Goal: Task Accomplishment & Management: Manage account settings

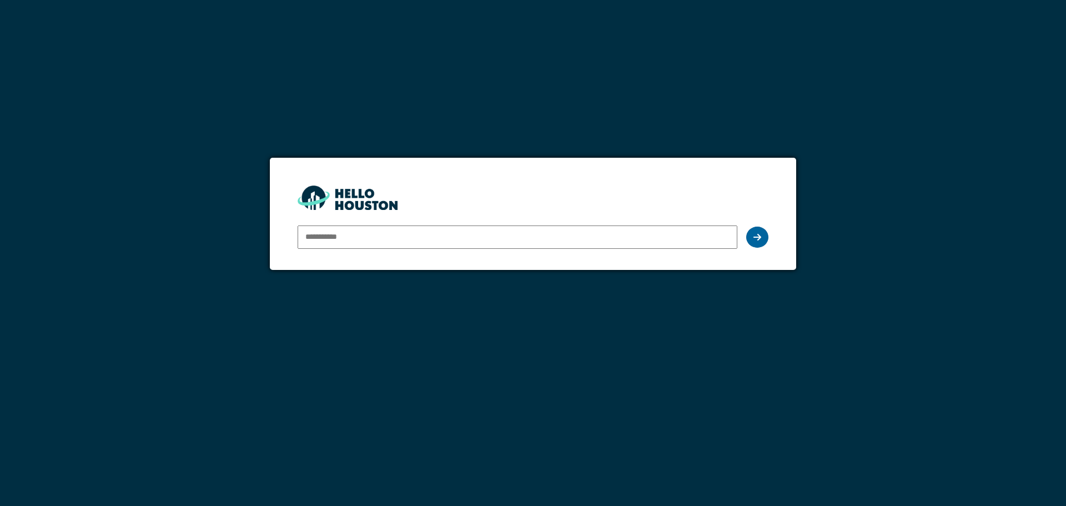
type input "**********"
click at [762, 238] on div at bounding box center [758, 237] width 22 height 21
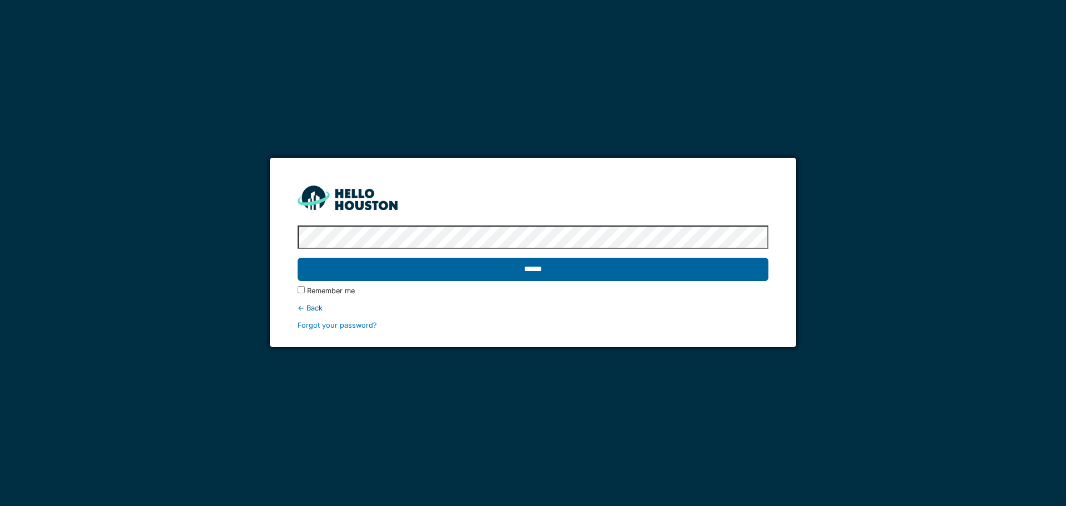
click at [702, 267] on input "******" at bounding box center [533, 269] width 470 height 23
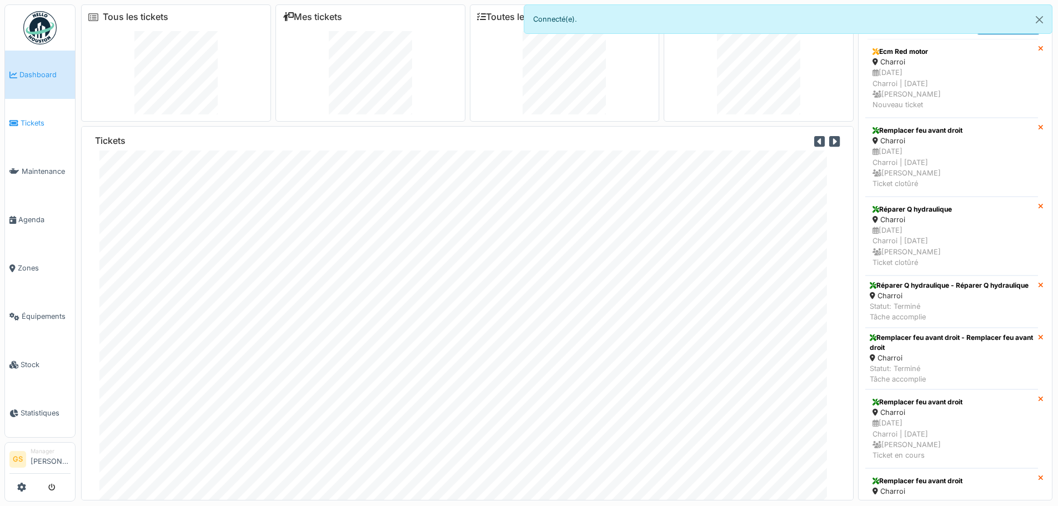
click at [27, 114] on link "Tickets" at bounding box center [40, 123] width 70 height 48
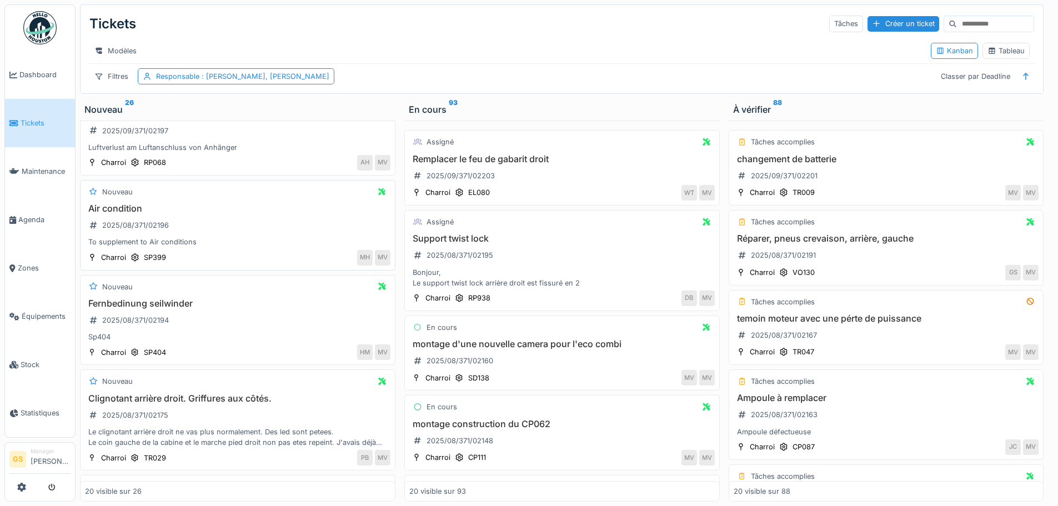
scroll to position [167, 0]
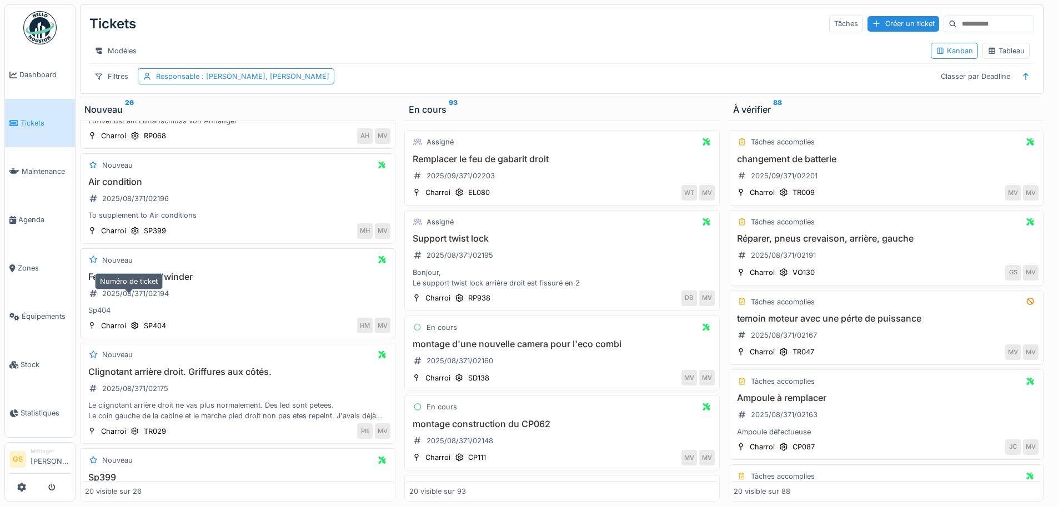
click at [138, 299] on div "2025/08/371/02194" at bounding box center [135, 293] width 67 height 11
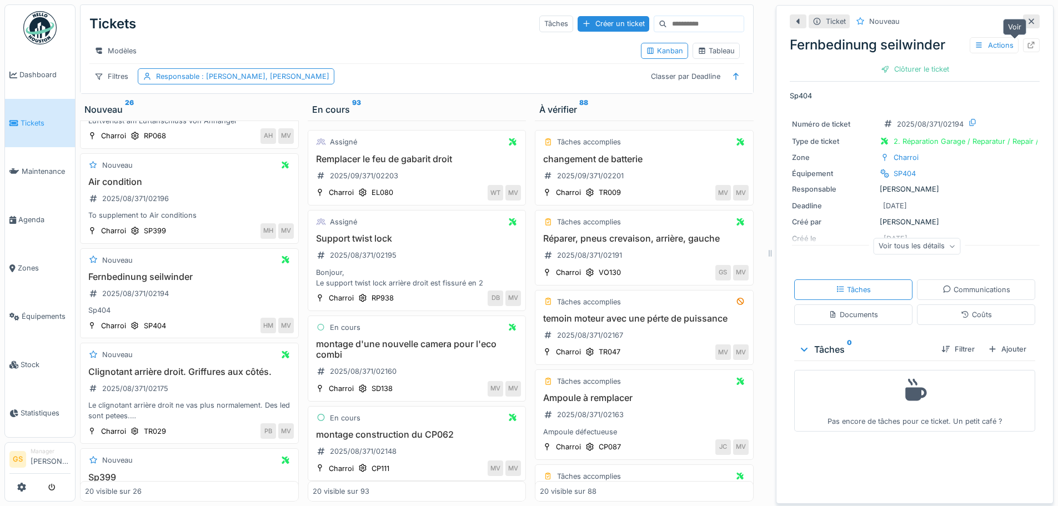
click at [1027, 43] on icon at bounding box center [1031, 45] width 9 height 7
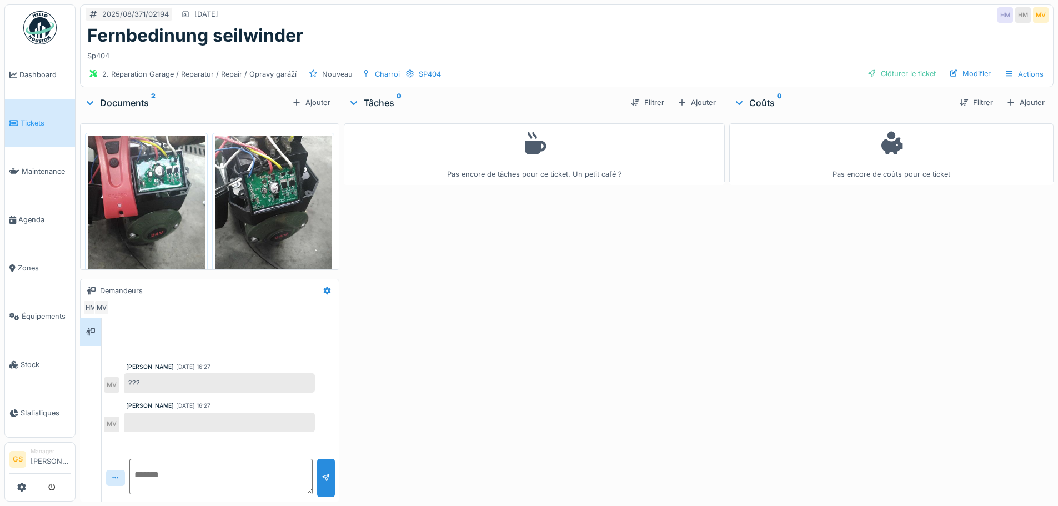
click at [231, 230] on img at bounding box center [273, 214] width 117 height 156
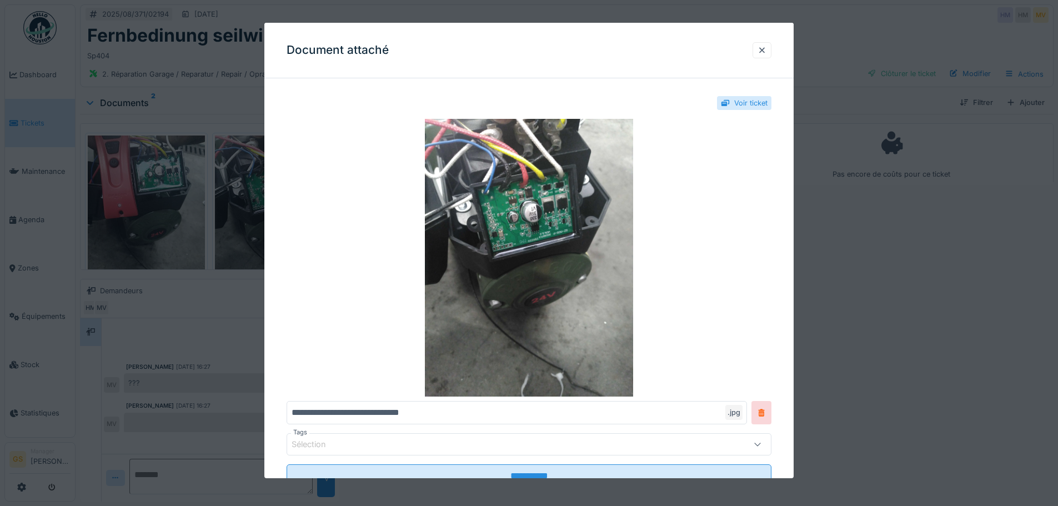
click at [231, 229] on div at bounding box center [529, 253] width 1058 height 506
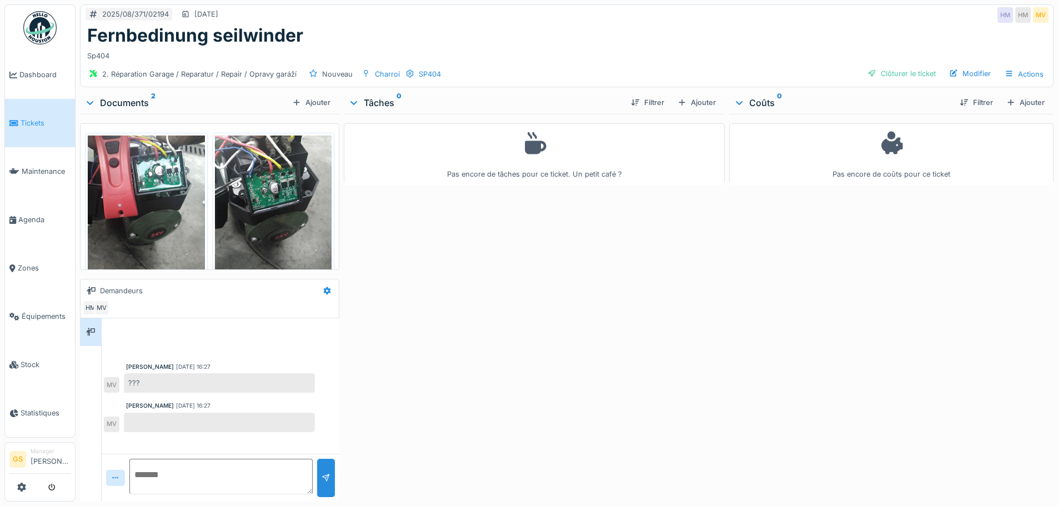
click at [165, 231] on img at bounding box center [146, 214] width 117 height 156
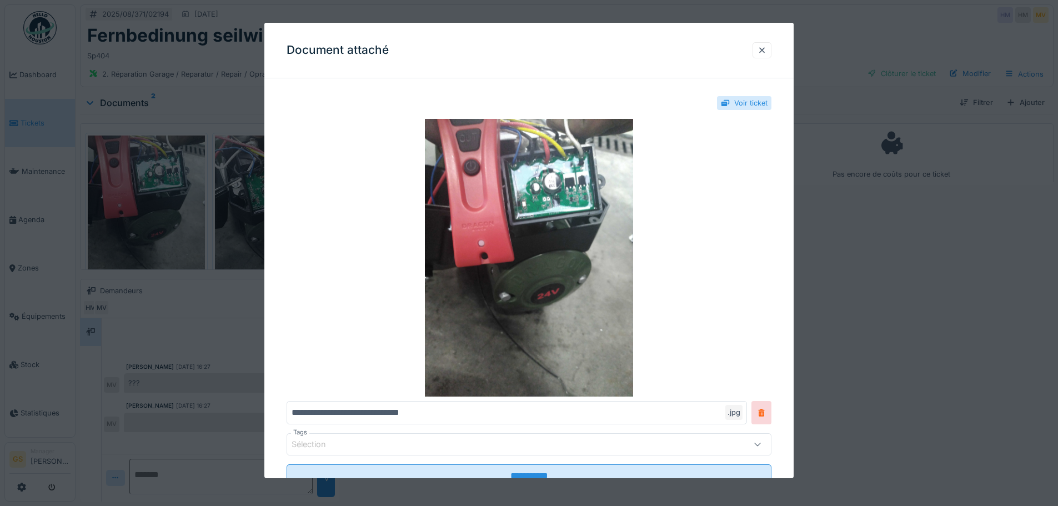
click at [164, 228] on div at bounding box center [529, 253] width 1058 height 506
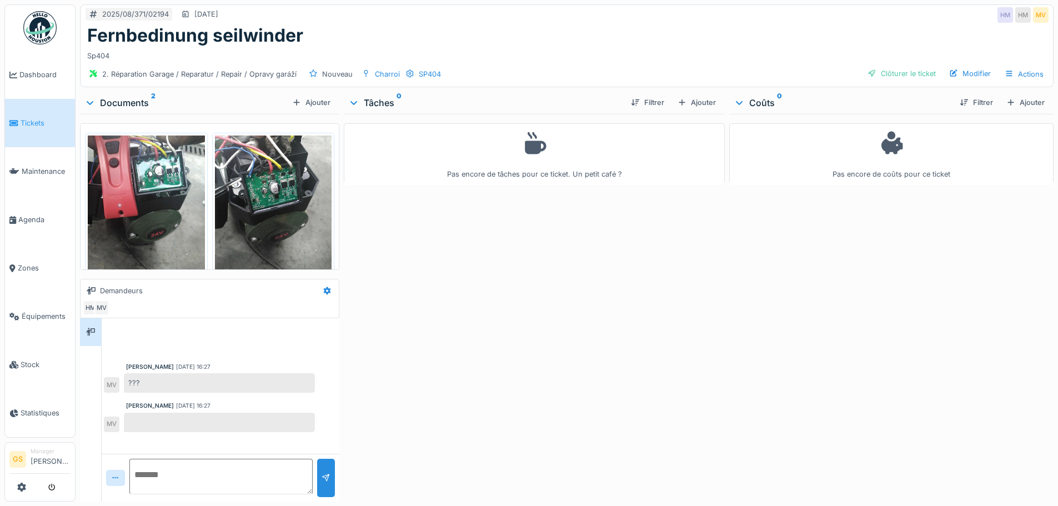
click at [26, 127] on link "Tickets" at bounding box center [40, 123] width 70 height 48
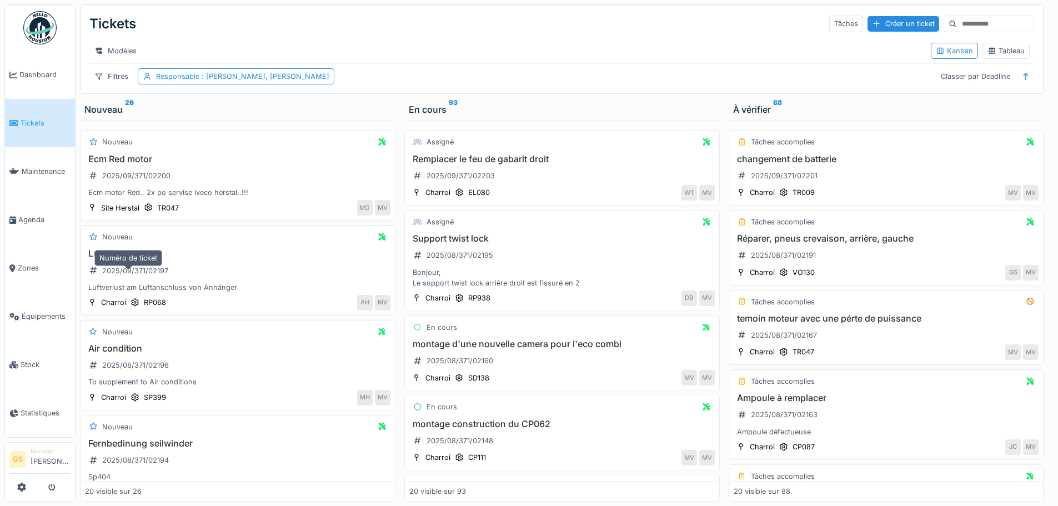
click at [130, 276] on div "2025/09/371/02197" at bounding box center [135, 271] width 66 height 11
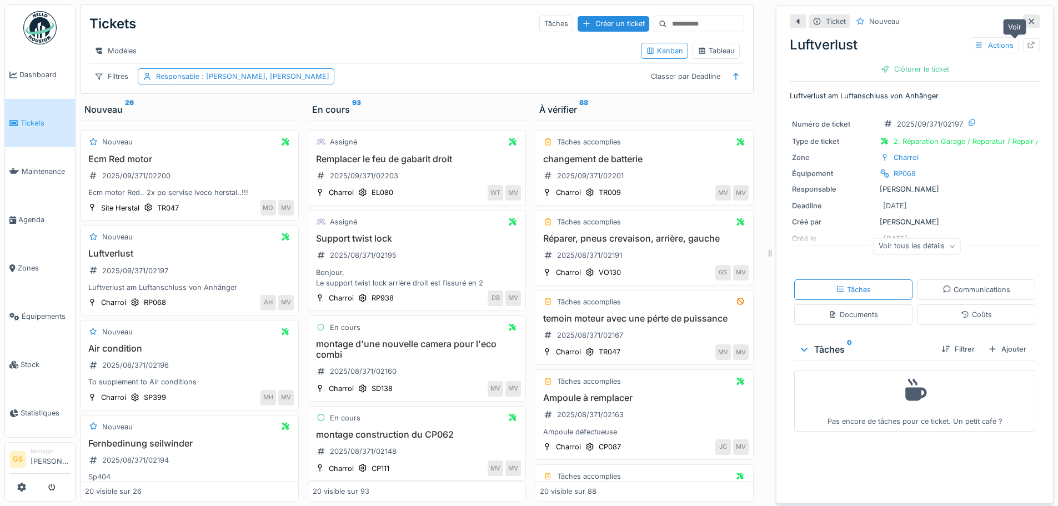
click at [1027, 44] on icon at bounding box center [1031, 45] width 9 height 7
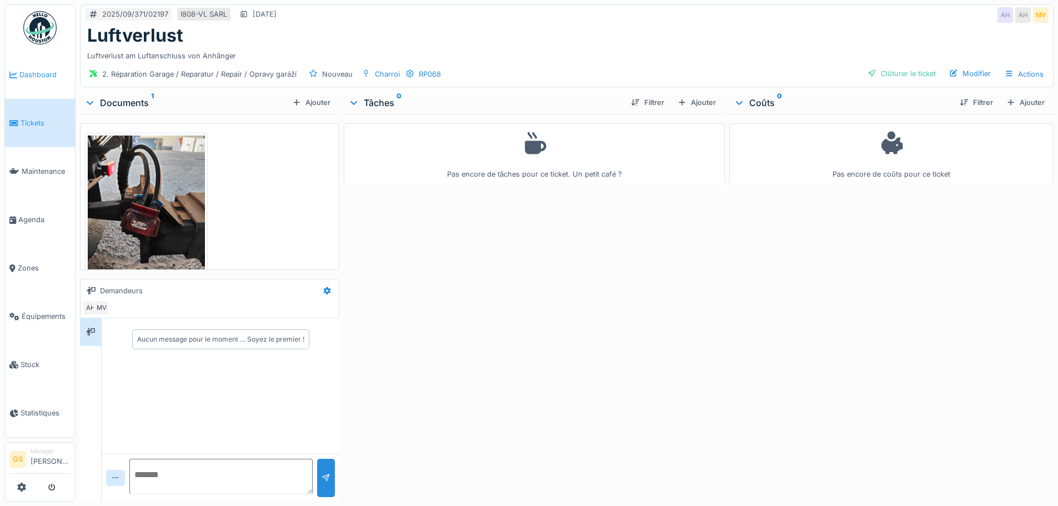
click at [30, 76] on span "Dashboard" at bounding box center [44, 74] width 51 height 11
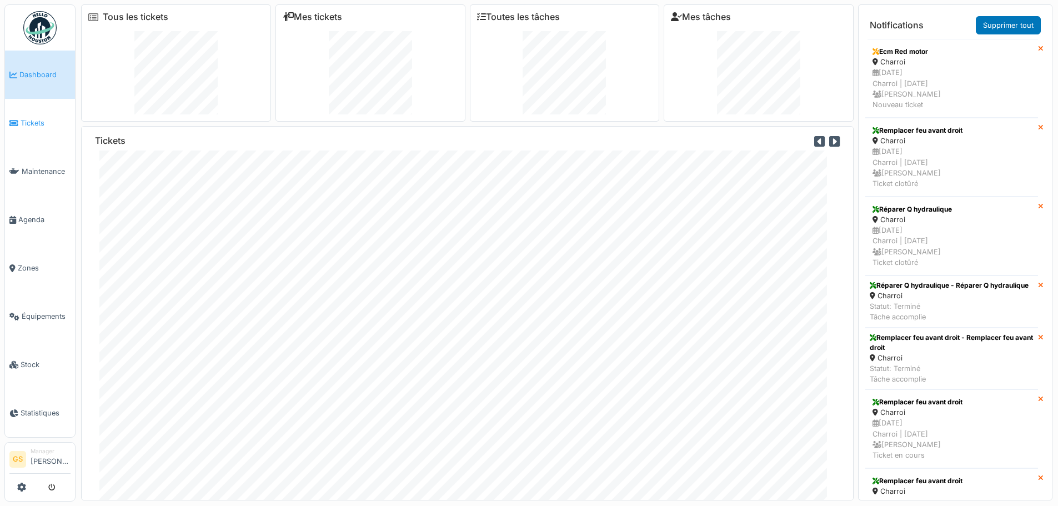
click at [26, 119] on span "Tickets" at bounding box center [46, 123] width 50 height 11
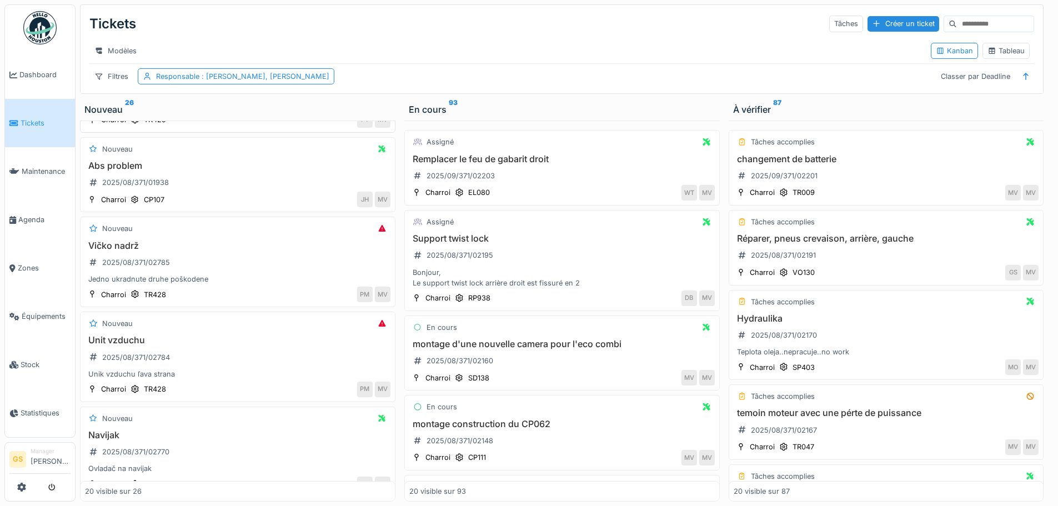
scroll to position [1055, 0]
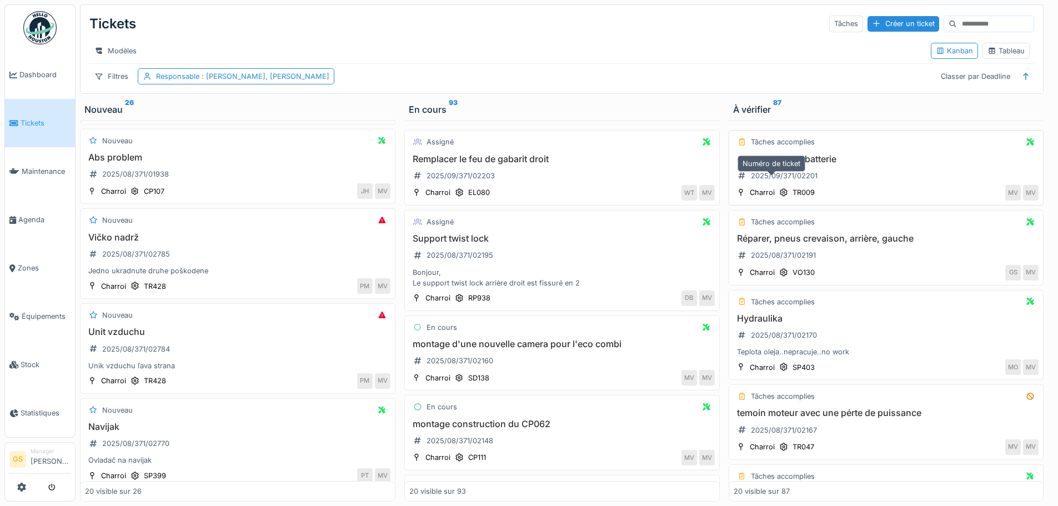
click at [793, 181] on div "2025/09/371/02201" at bounding box center [784, 176] width 67 height 11
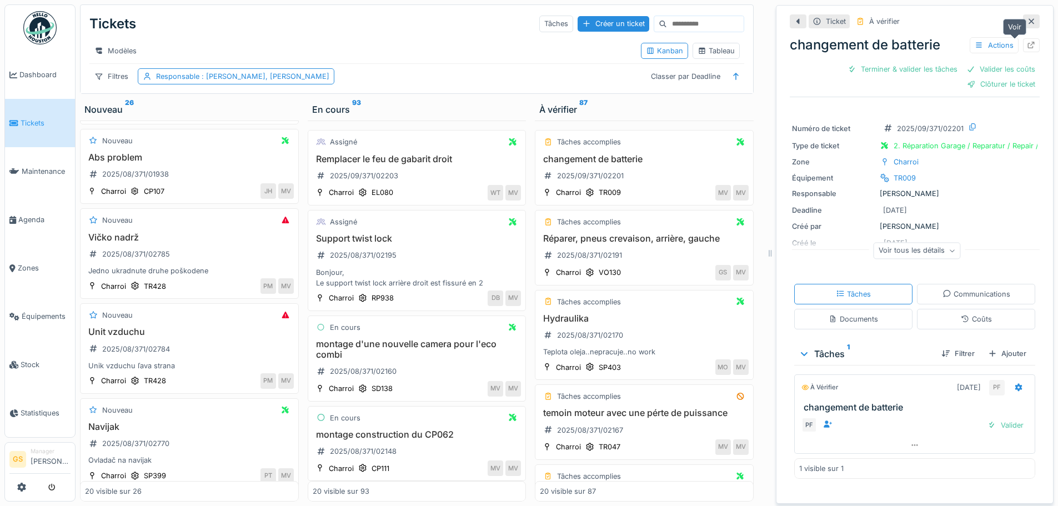
click at [1027, 45] on icon at bounding box center [1031, 45] width 9 height 7
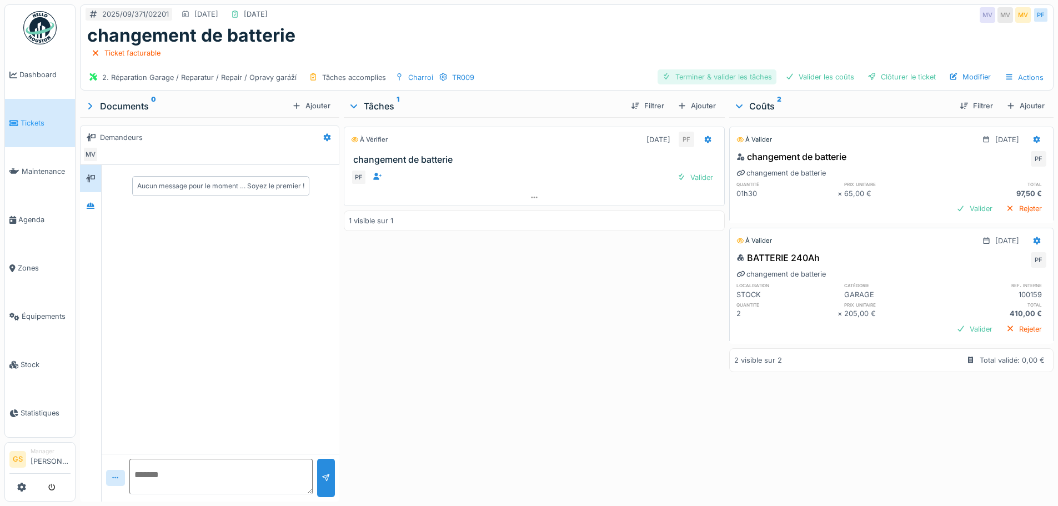
click at [696, 75] on div "Terminer & valider les tâches" at bounding box center [717, 76] width 119 height 15
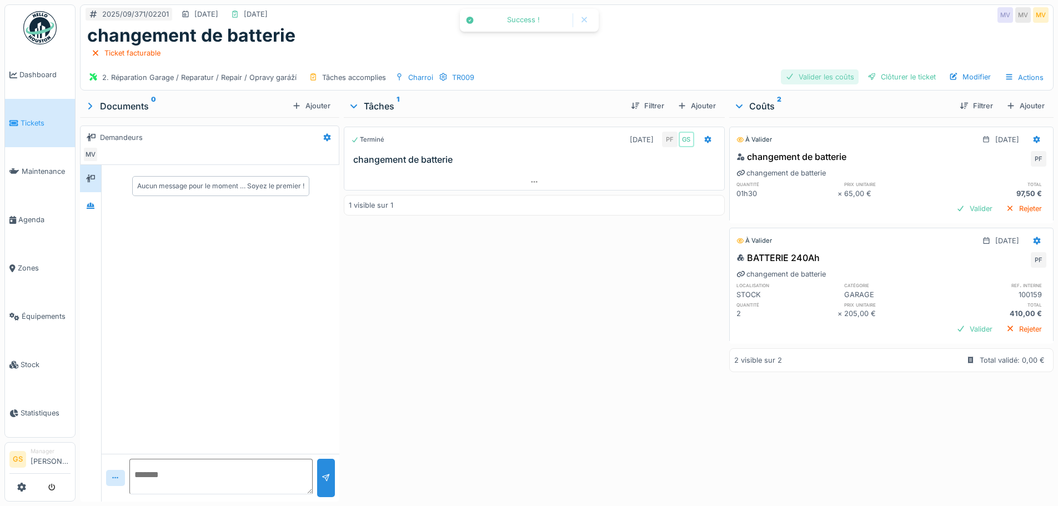
click at [797, 75] on div "Valider les coûts" at bounding box center [820, 76] width 78 height 15
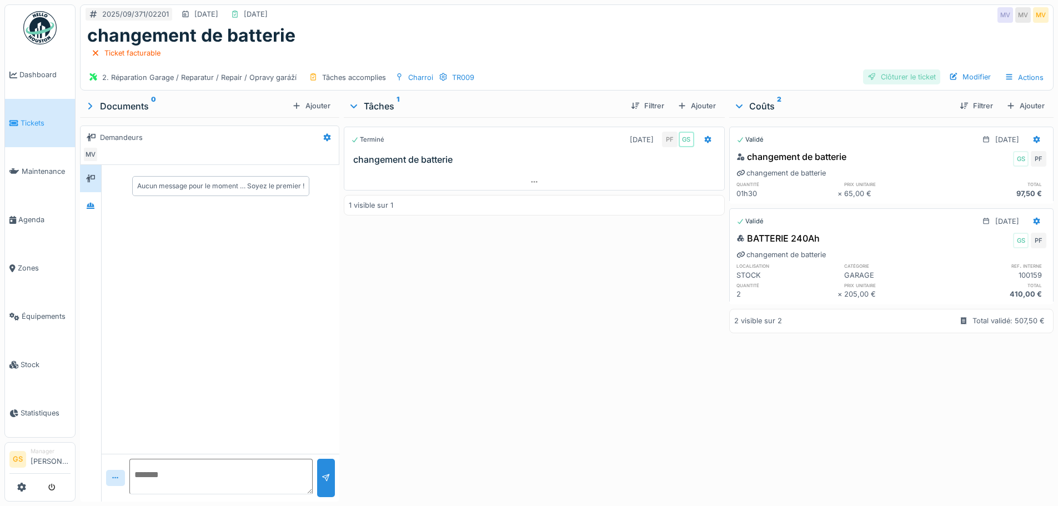
click at [902, 77] on div "Clôturer le ticket" at bounding box center [901, 76] width 77 height 15
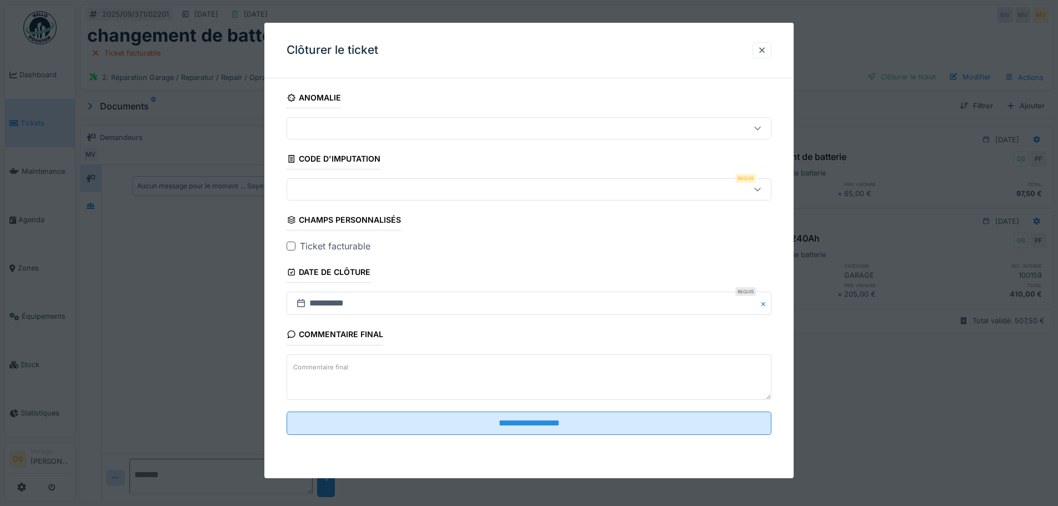
click at [317, 182] on div at bounding box center [529, 189] width 485 height 22
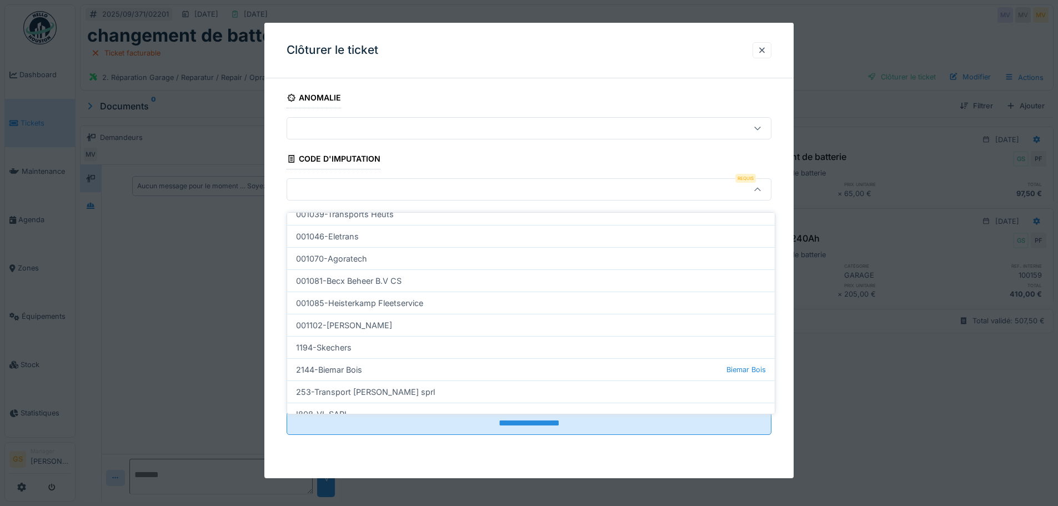
scroll to position [333, 0]
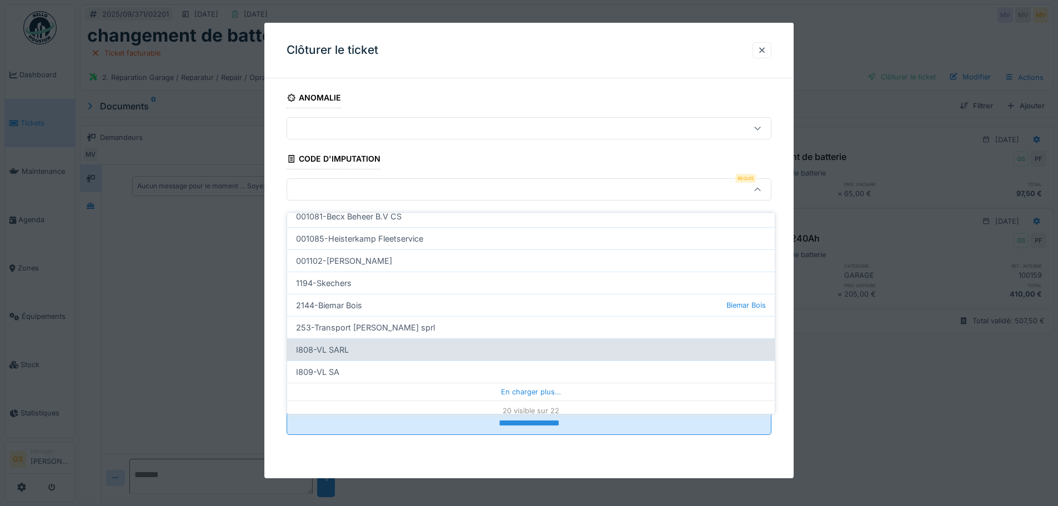
click at [347, 343] on div "I808-VL SARL" at bounding box center [531, 349] width 488 height 22
type input "***"
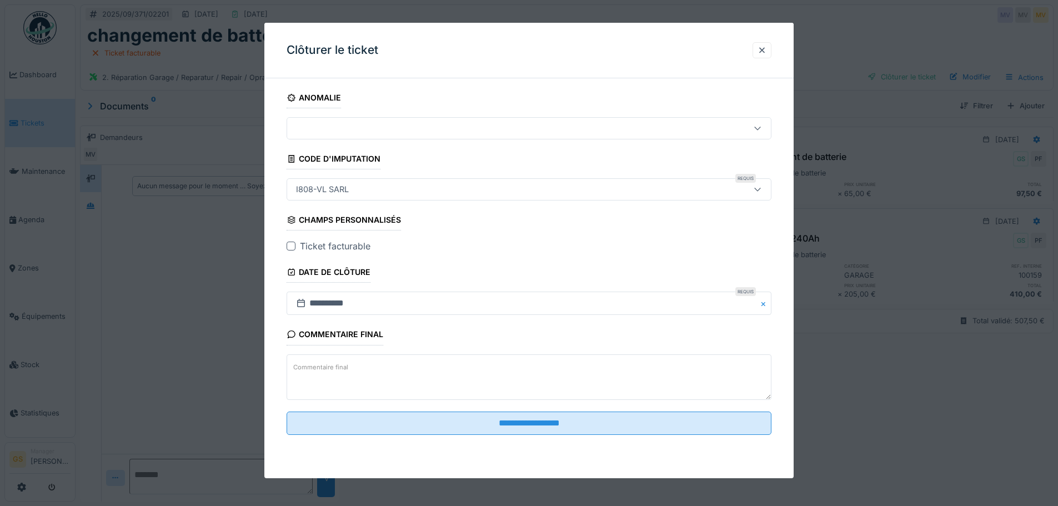
click at [294, 245] on div at bounding box center [291, 246] width 9 height 9
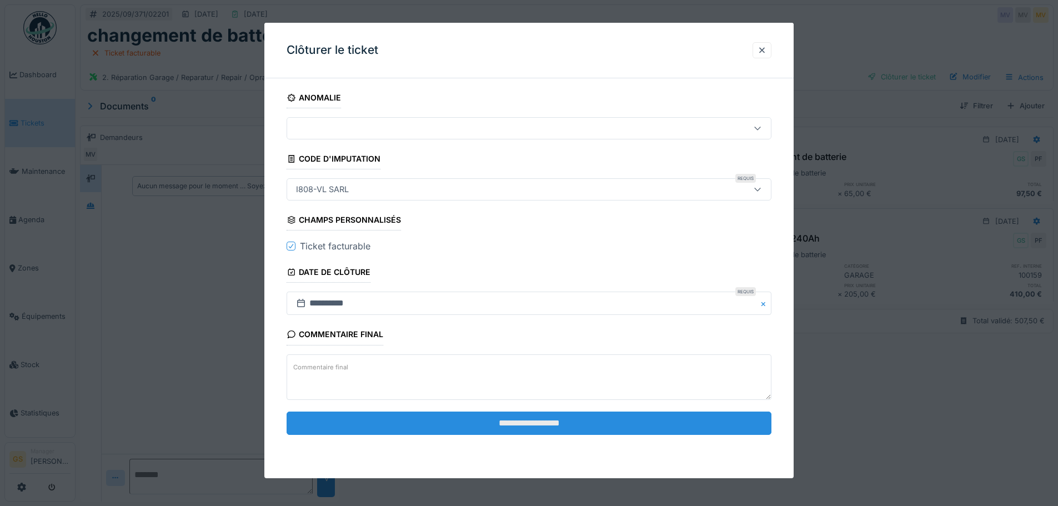
click at [537, 425] on input "**********" at bounding box center [529, 423] width 485 height 23
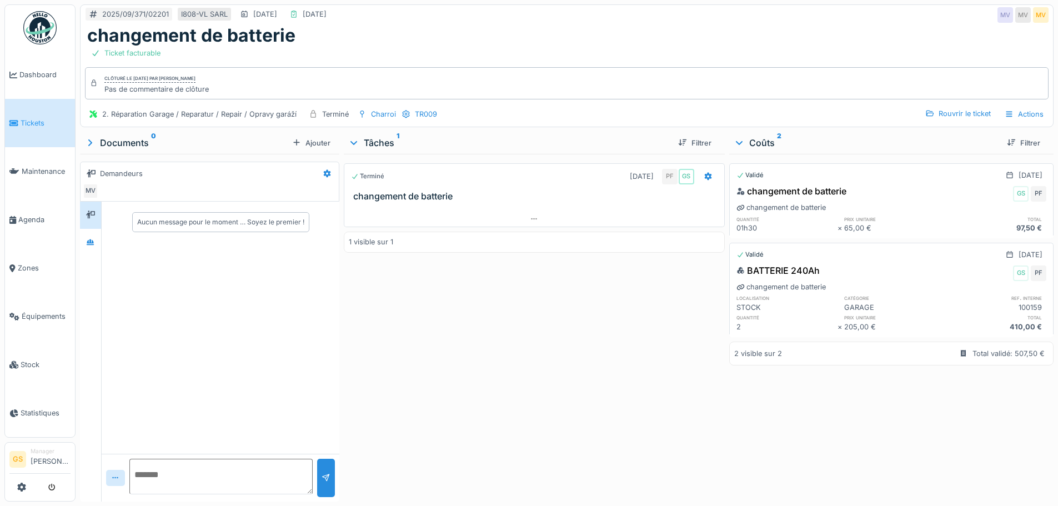
click at [31, 121] on span "Tickets" at bounding box center [46, 123] width 50 height 11
click at [35, 119] on span "Tickets" at bounding box center [46, 123] width 50 height 11
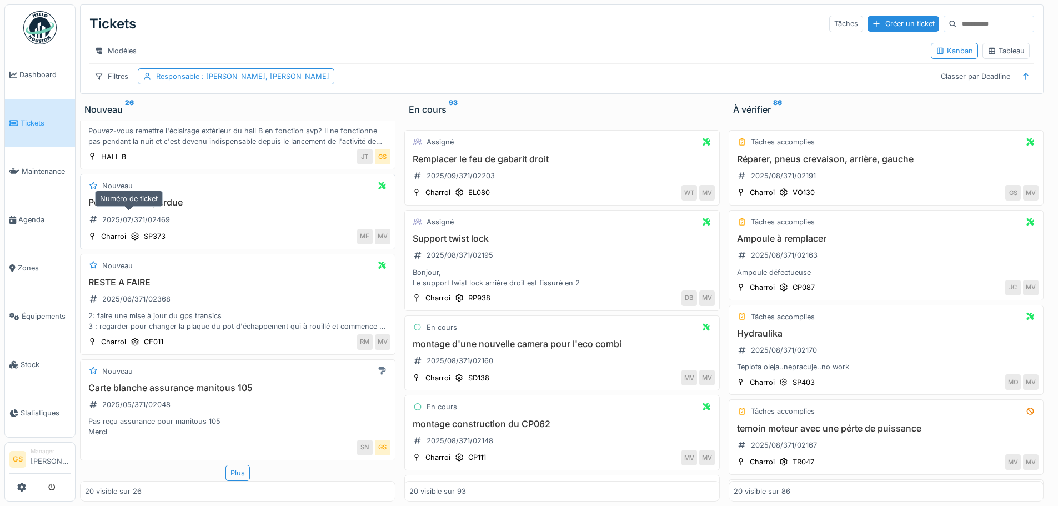
scroll to position [8, 0]
click at [152, 399] on div "2025/05/371/02048" at bounding box center [136, 404] width 68 height 11
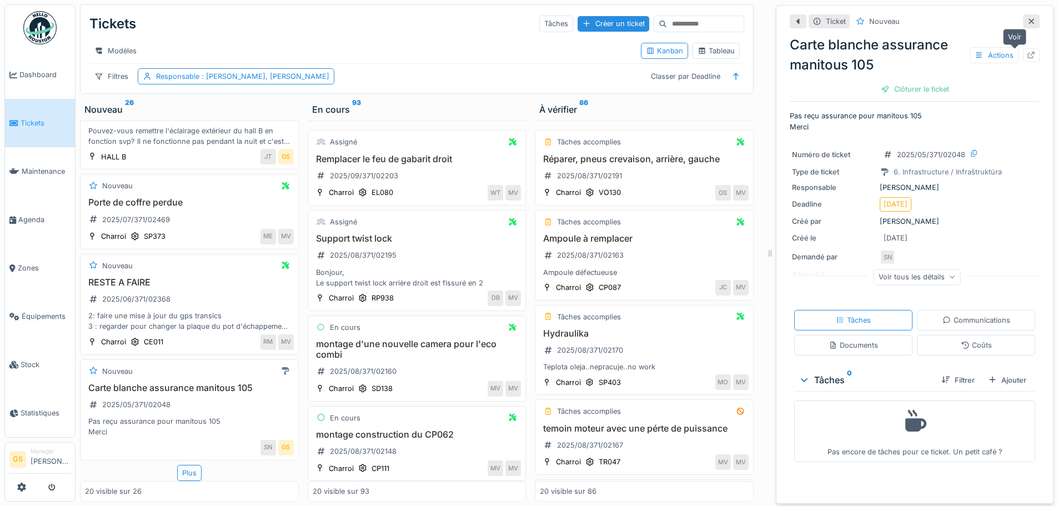
click at [1027, 52] on icon at bounding box center [1031, 55] width 9 height 7
